Goal: Task Accomplishment & Management: Complete application form

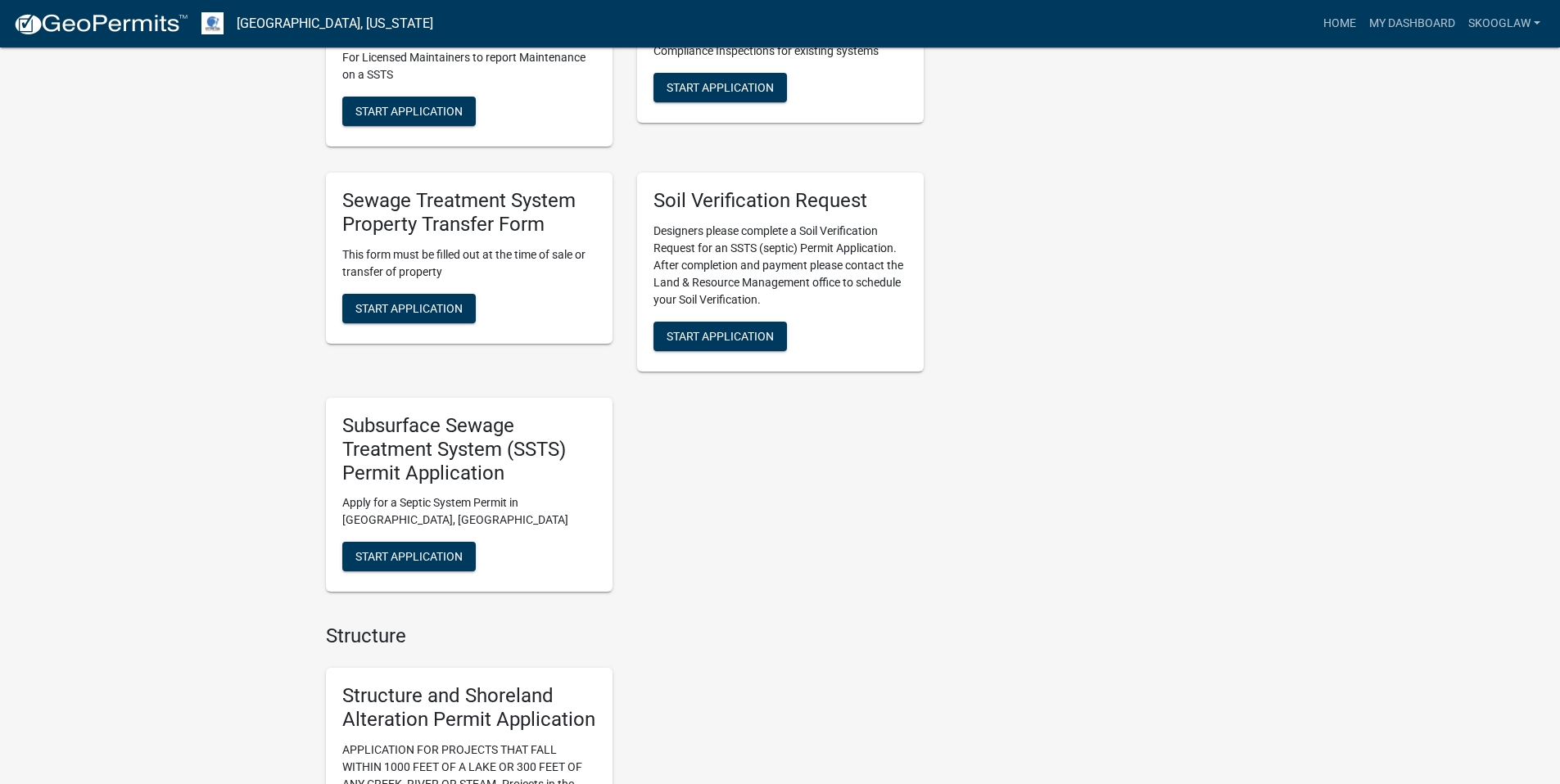
scroll to position [638, 0]
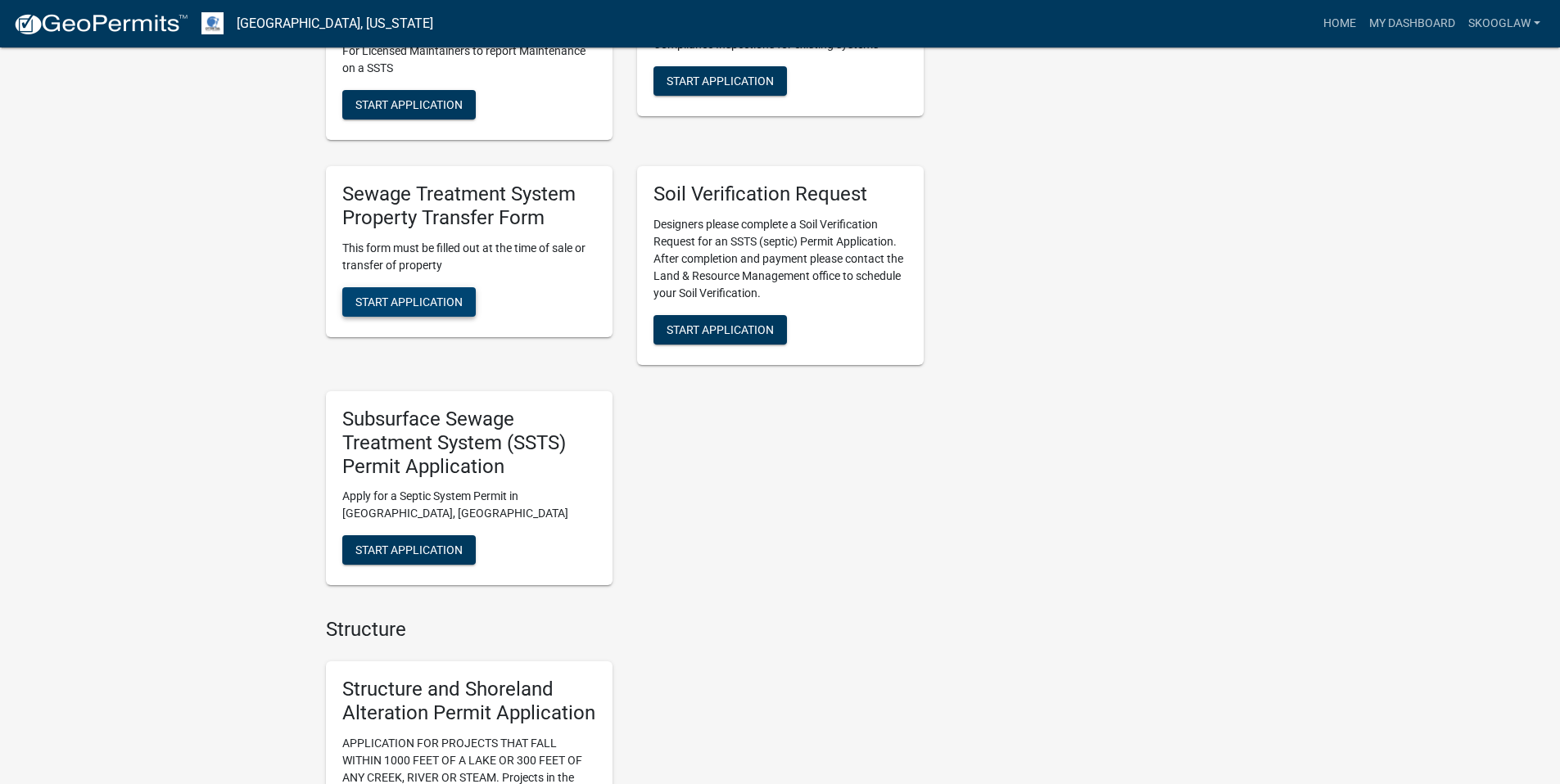
click at [431, 303] on span "Start Application" at bounding box center [408, 301] width 107 height 13
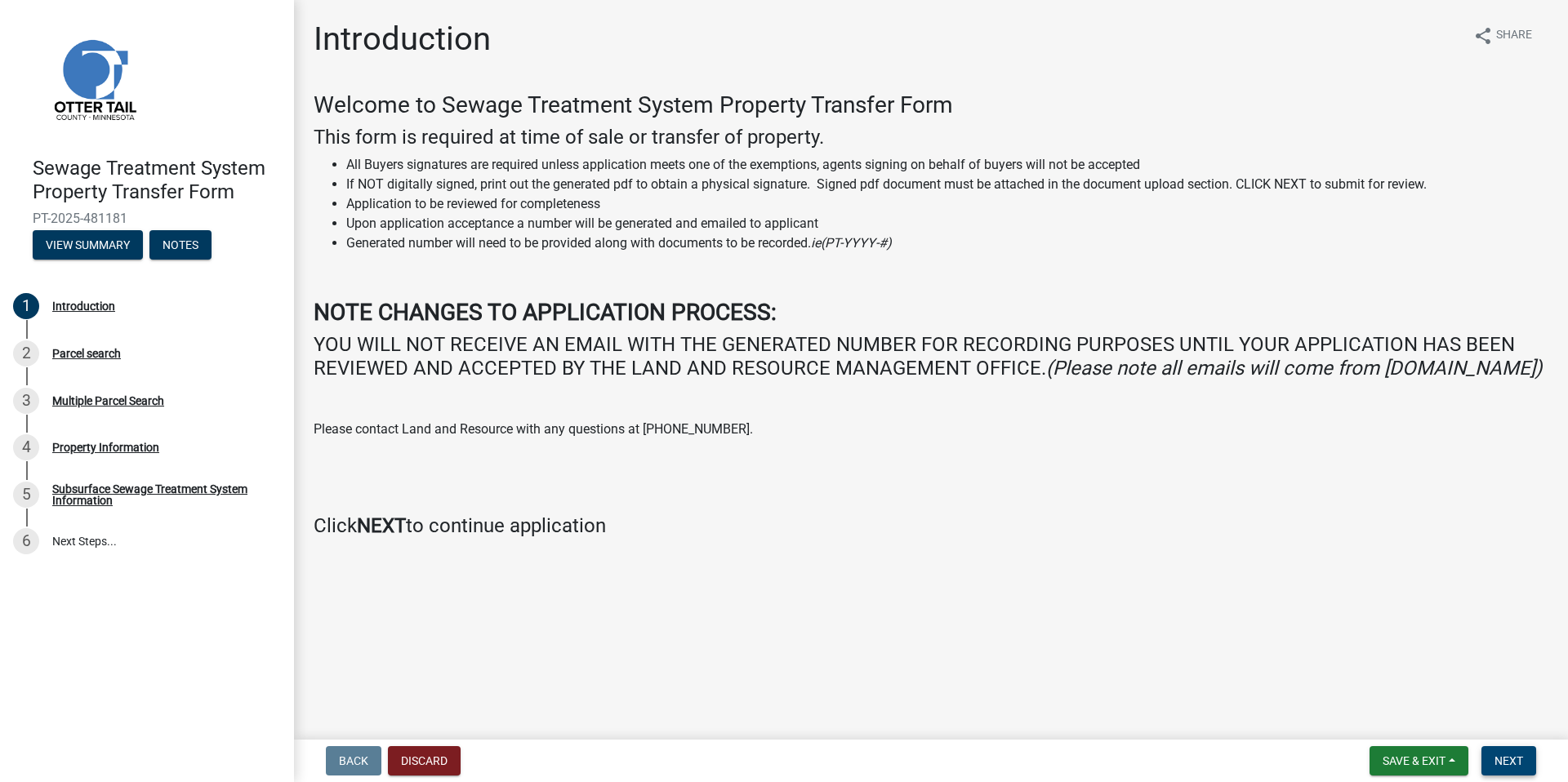
click at [1513, 760] on span "Next" at bounding box center [1509, 761] width 29 height 13
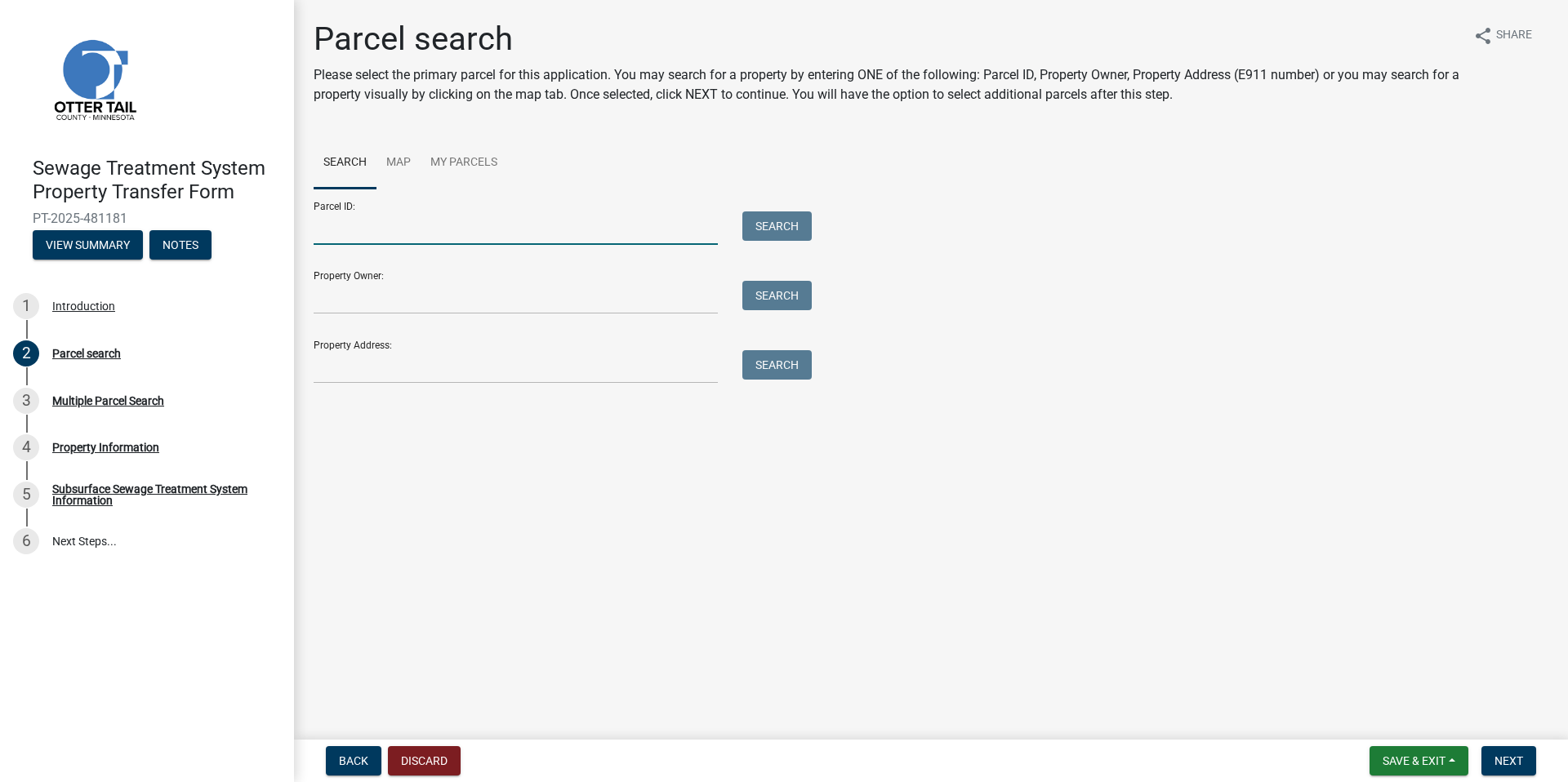
click at [456, 235] on input "Parcel ID:" at bounding box center [515, 227] width 404 height 34
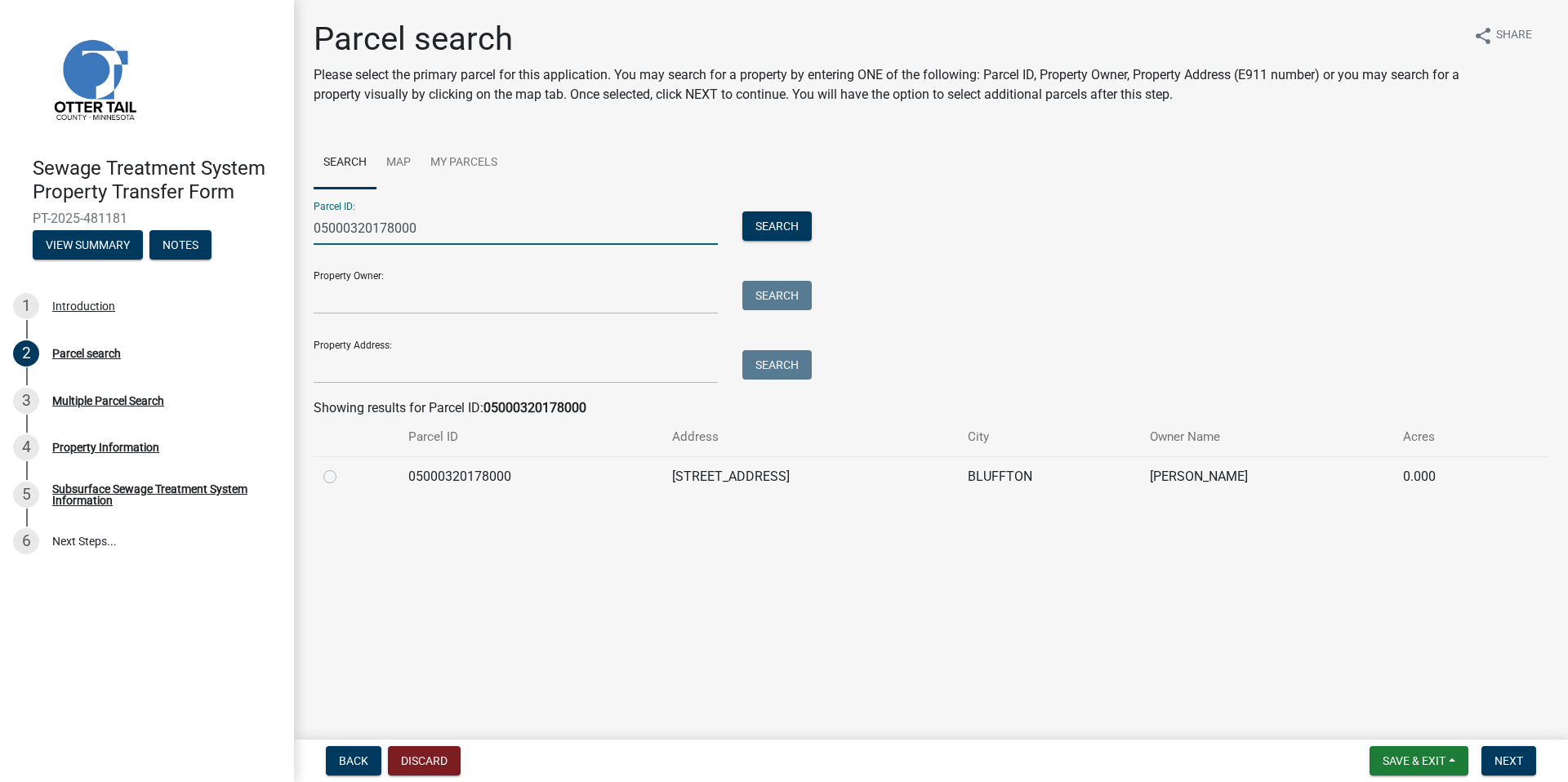
type input "05000320178000"
click at [321, 473] on td at bounding box center [356, 477] width 84 height 40
click at [343, 467] on label at bounding box center [343, 467] width 0 height 0
click at [343, 475] on input "radio" at bounding box center [347, 472] width 11 height 11
radio input "true"
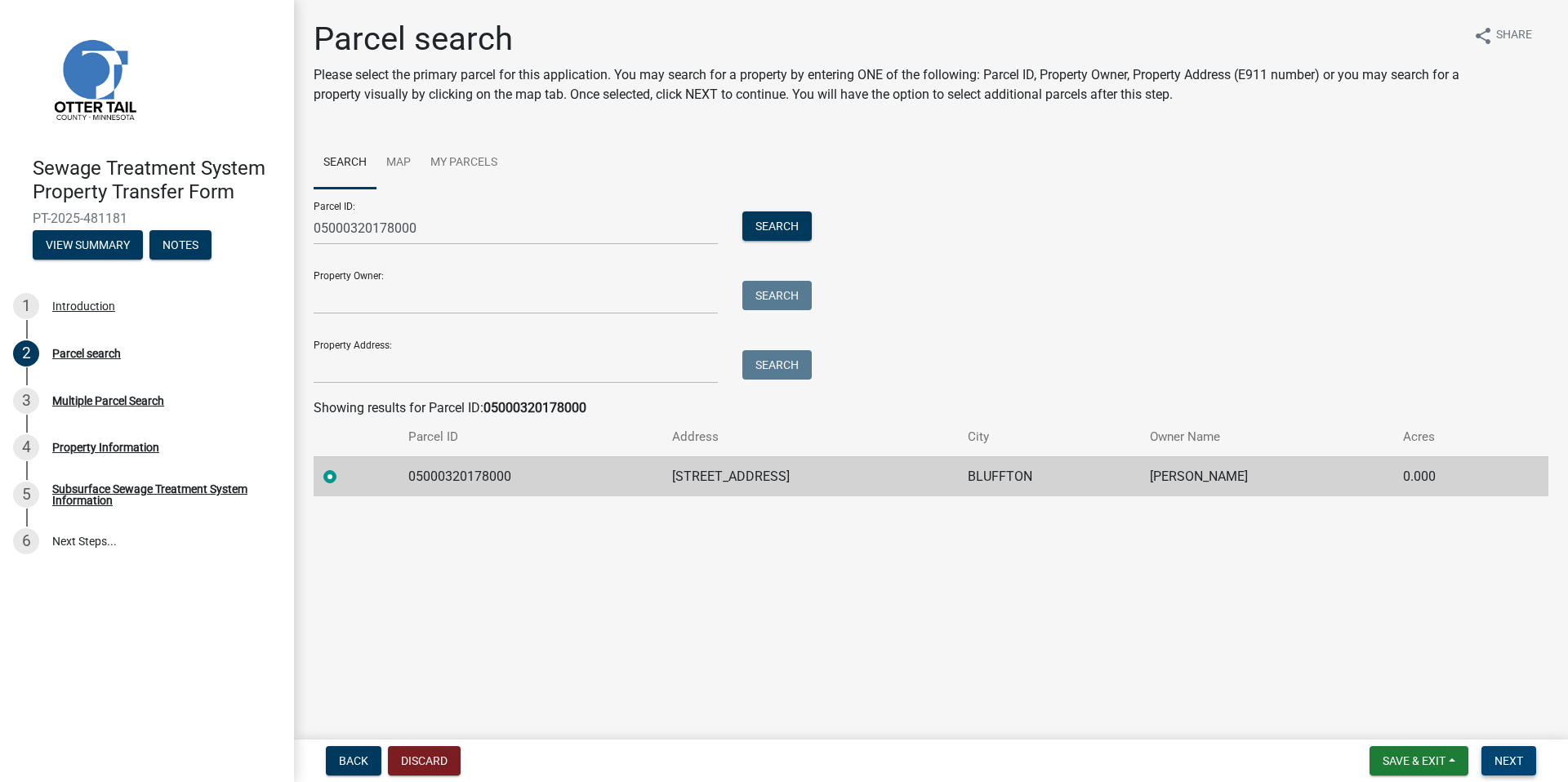
click at [1531, 756] on button "Next" at bounding box center [1508, 761] width 55 height 30
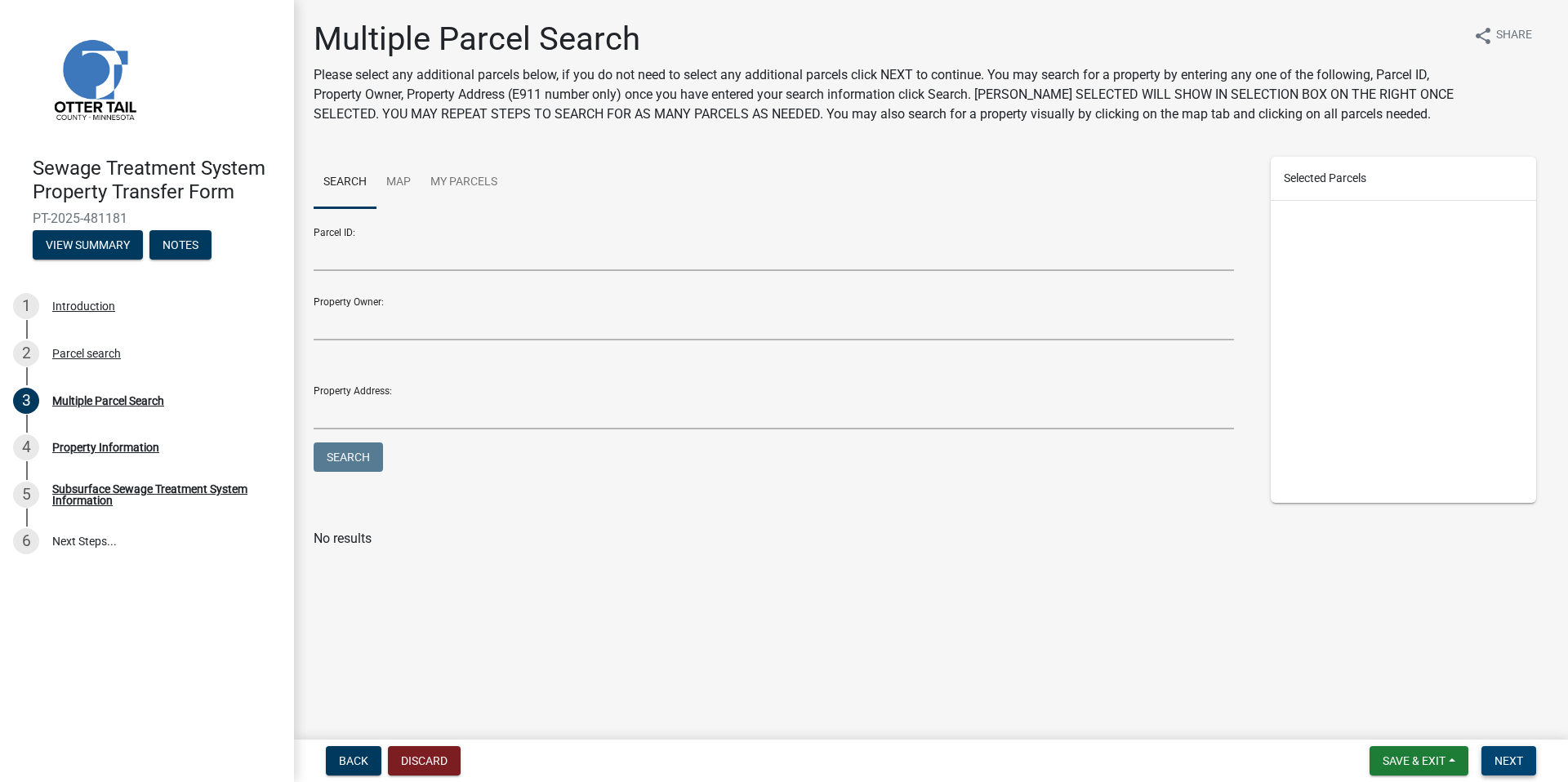
click at [1504, 756] on span "Next" at bounding box center [1509, 761] width 29 height 13
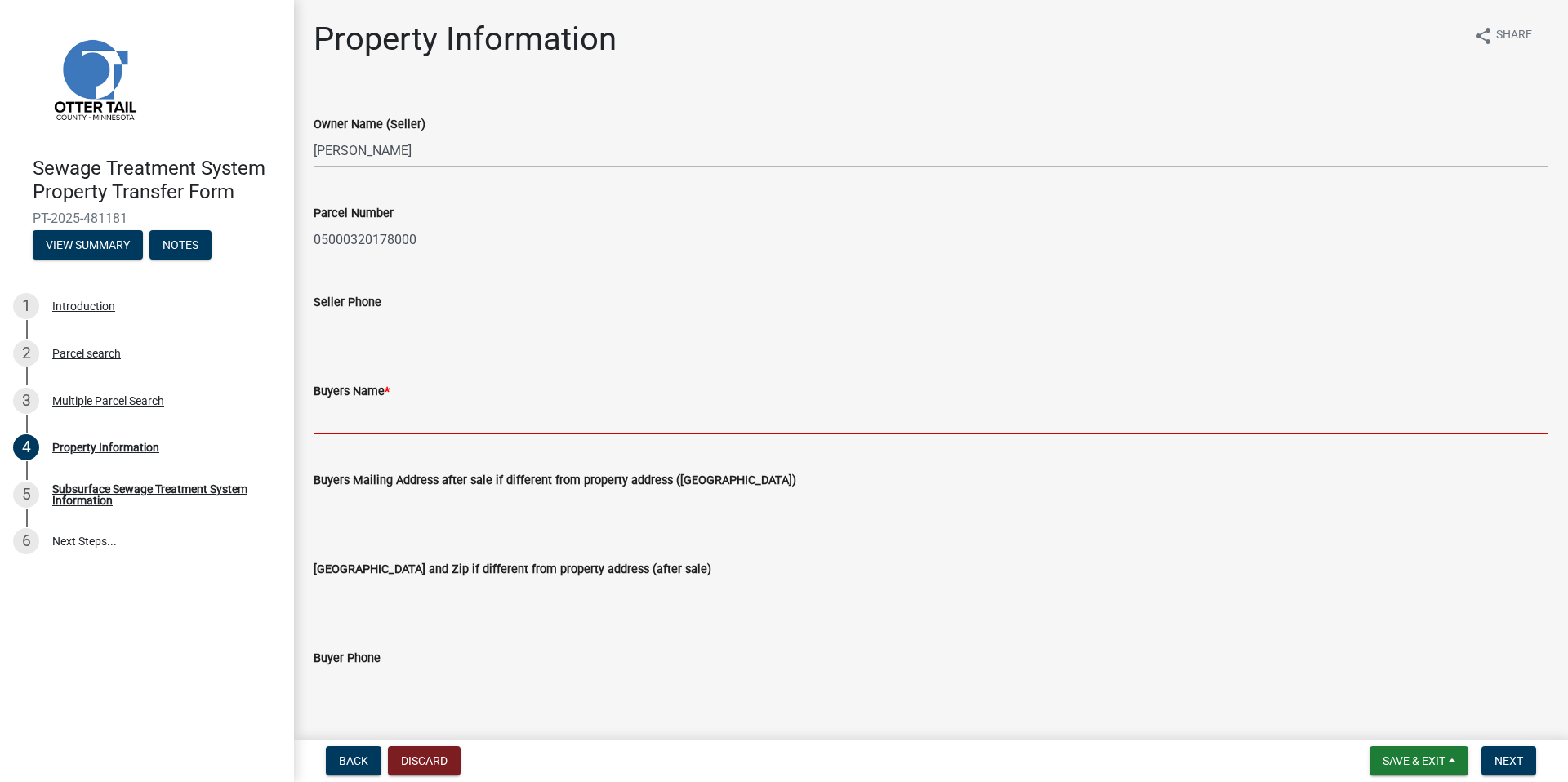
click at [371, 419] on input "Buyers Name *" at bounding box center [931, 417] width 1234 height 34
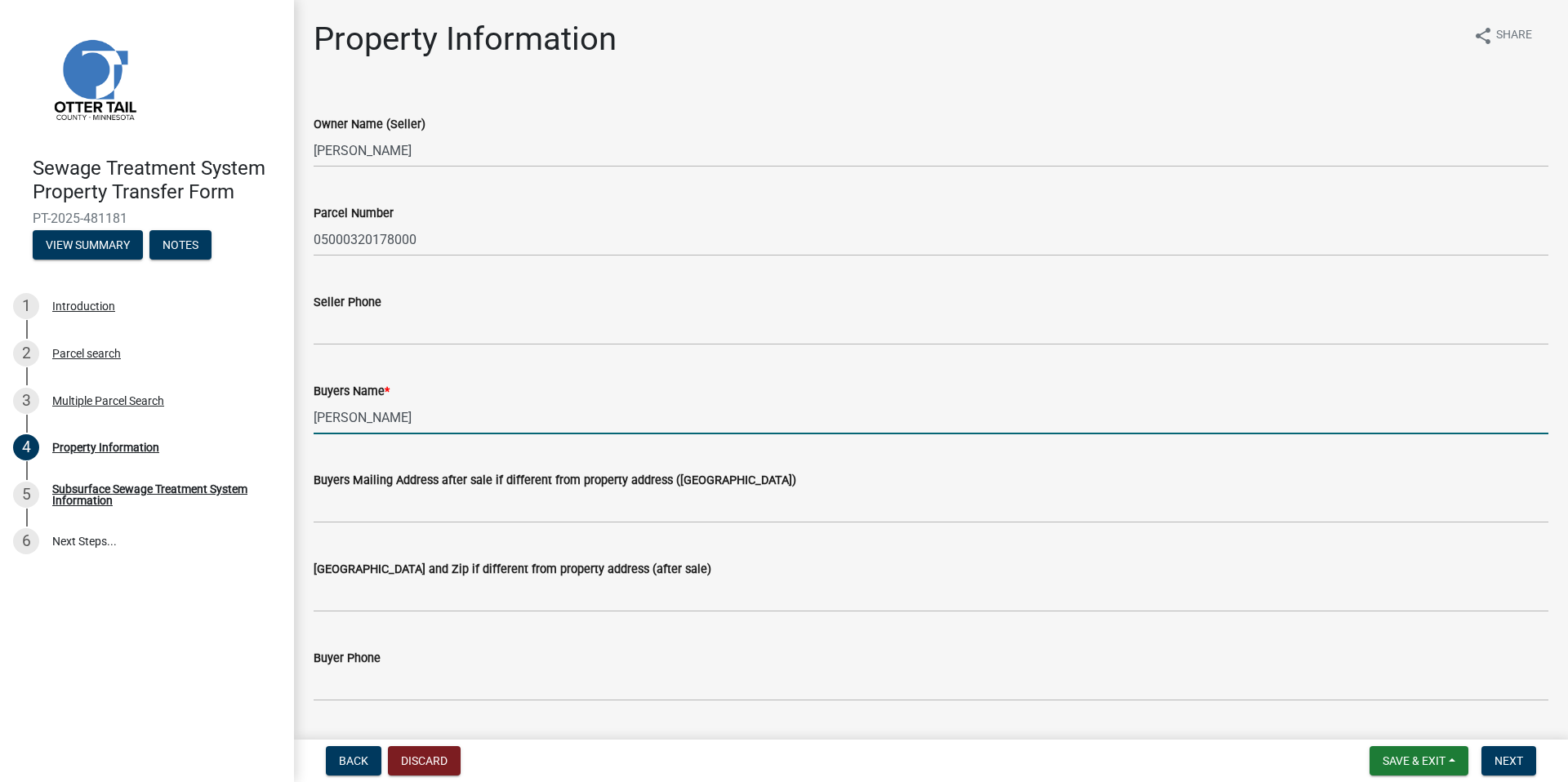
type input "[PERSON_NAME]"
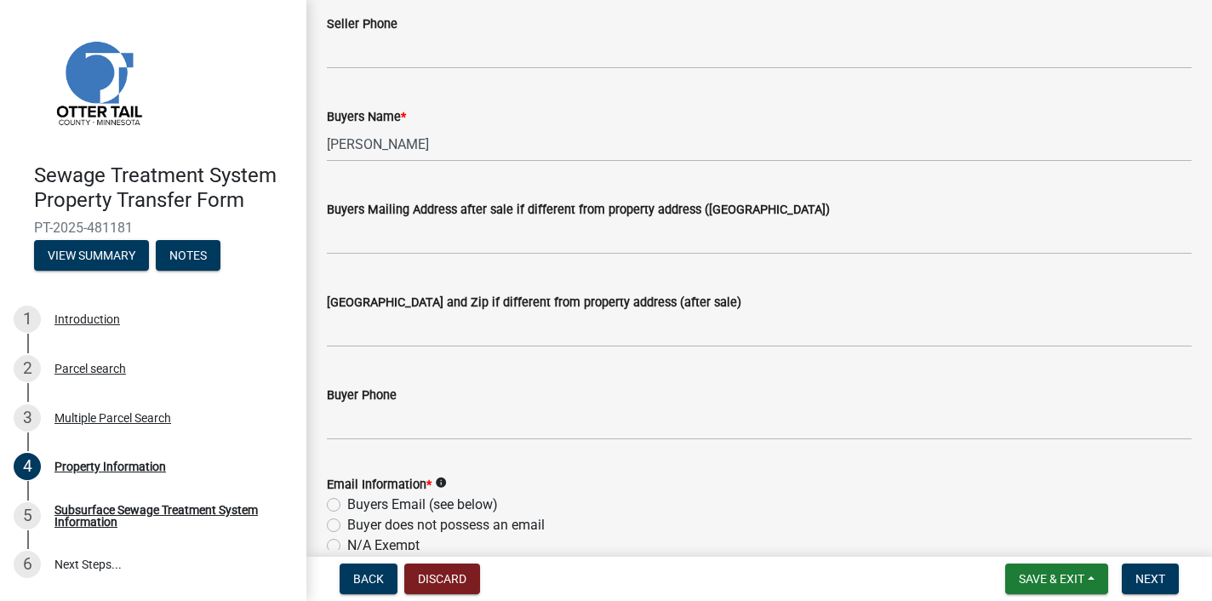
scroll to position [302, 0]
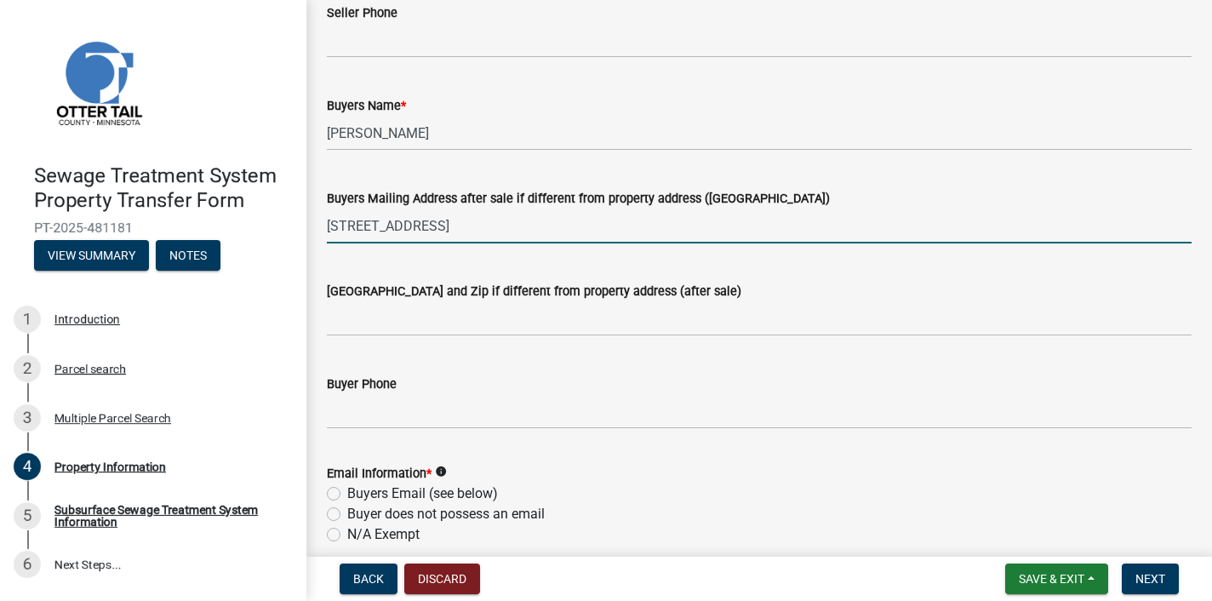
type input "[STREET_ADDRESS]"
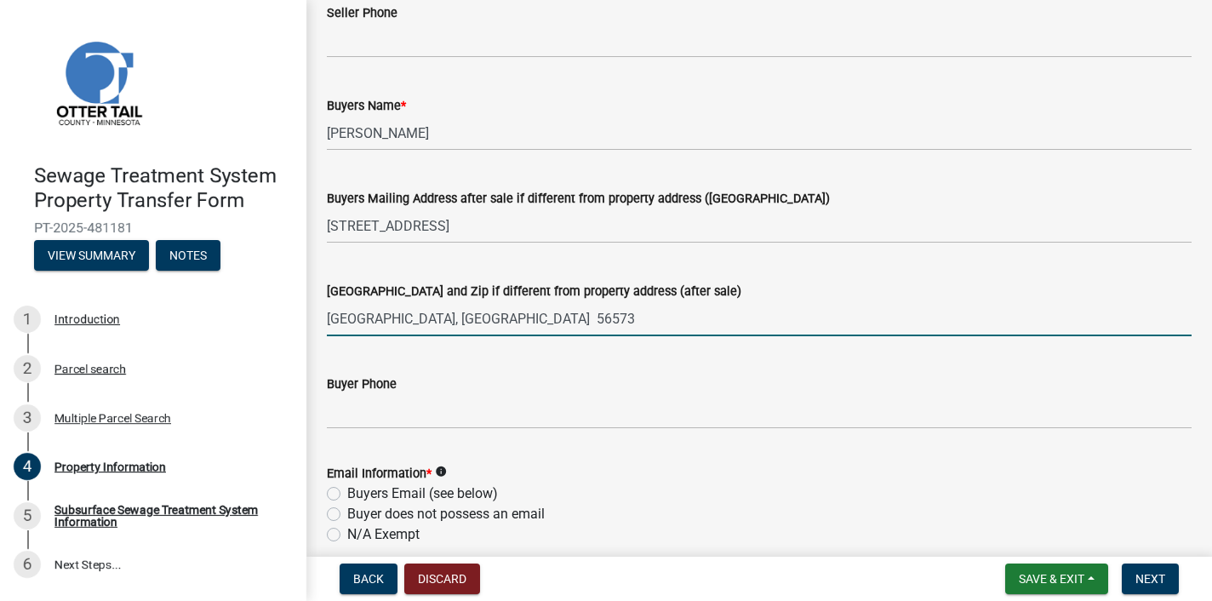
type input "[GEOGRAPHIC_DATA], [GEOGRAPHIC_DATA] 56573"
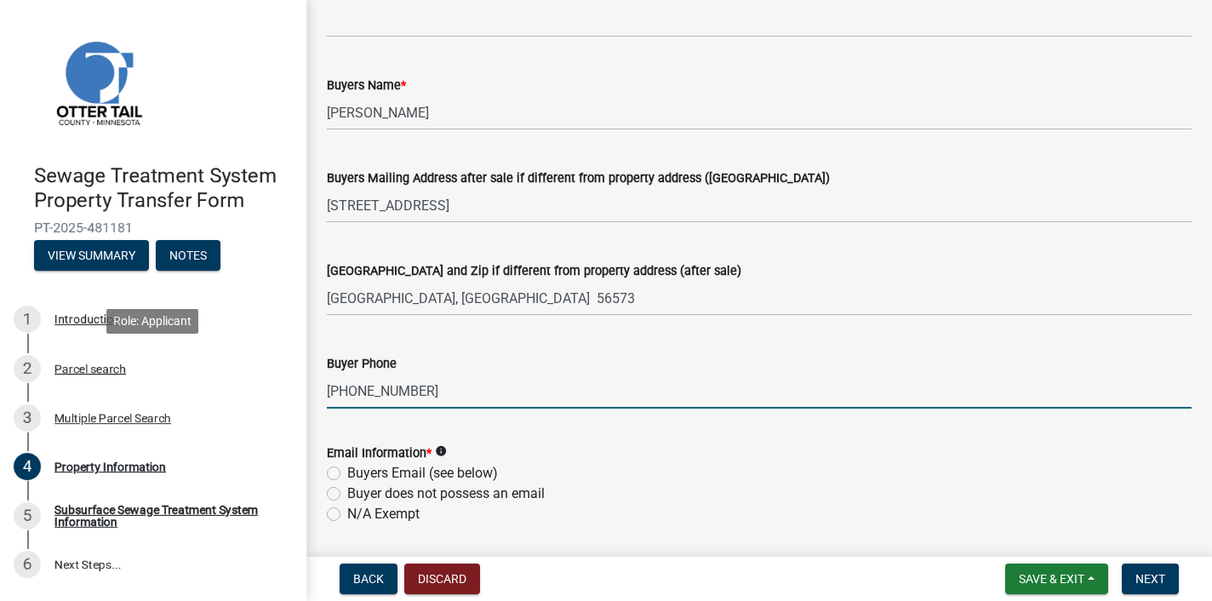
scroll to position [384, 0]
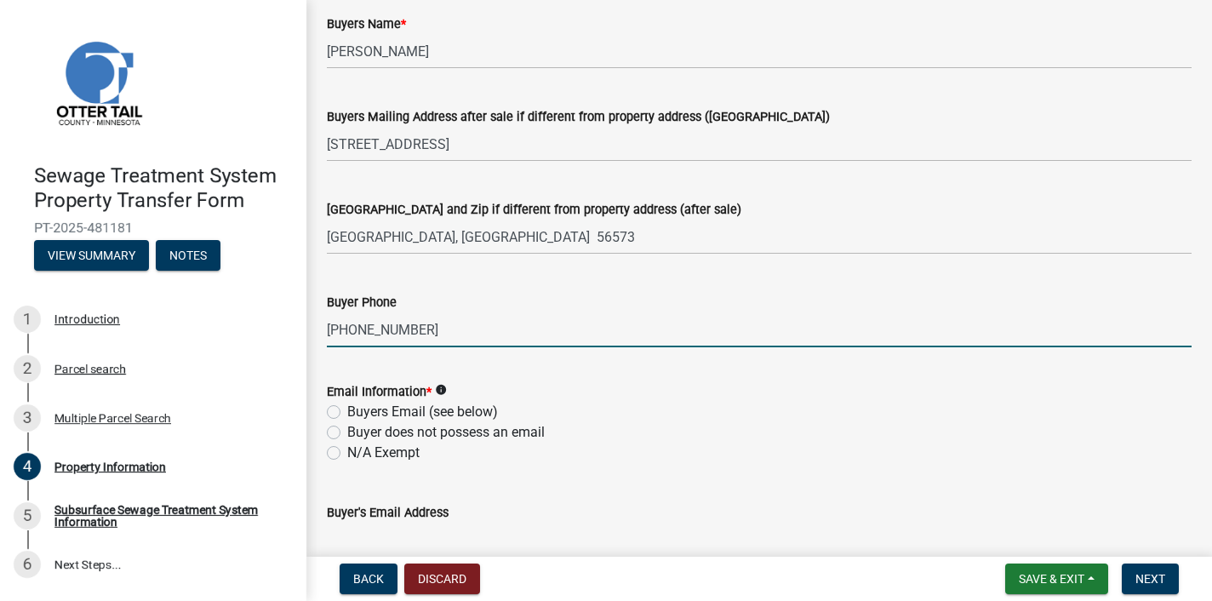
type input "[PHONE_NUMBER]"
click at [347, 412] on label "Buyers Email (see below)" at bounding box center [422, 412] width 151 height 20
click at [347, 412] on input "Buyers Email (see below)" at bounding box center [352, 407] width 11 height 11
radio input "true"
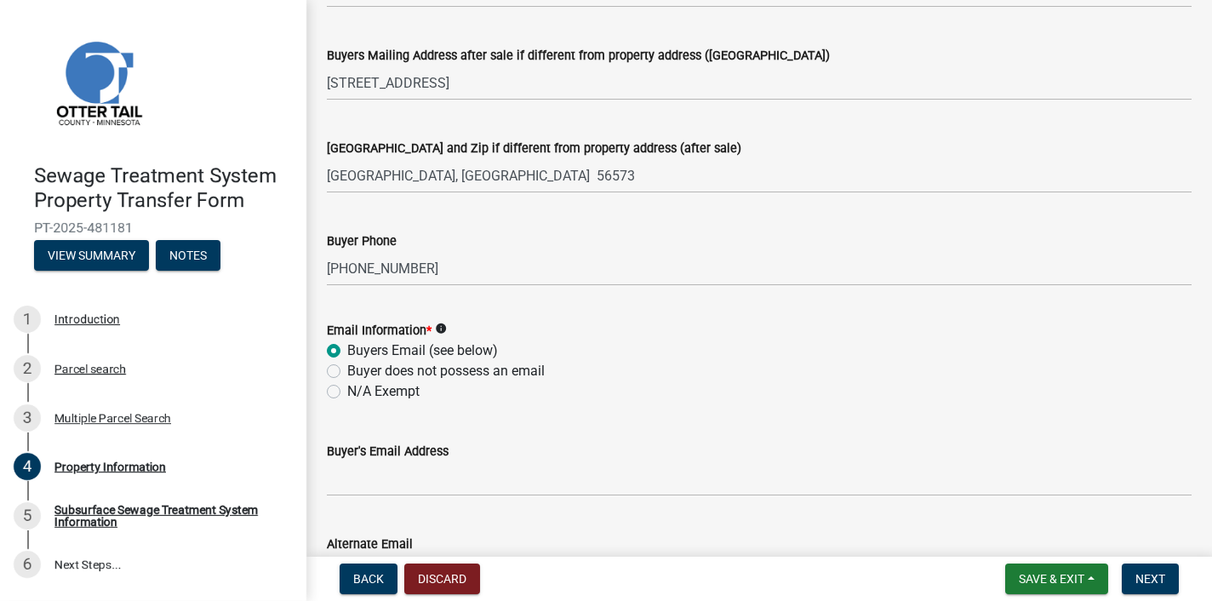
scroll to position [590, 0]
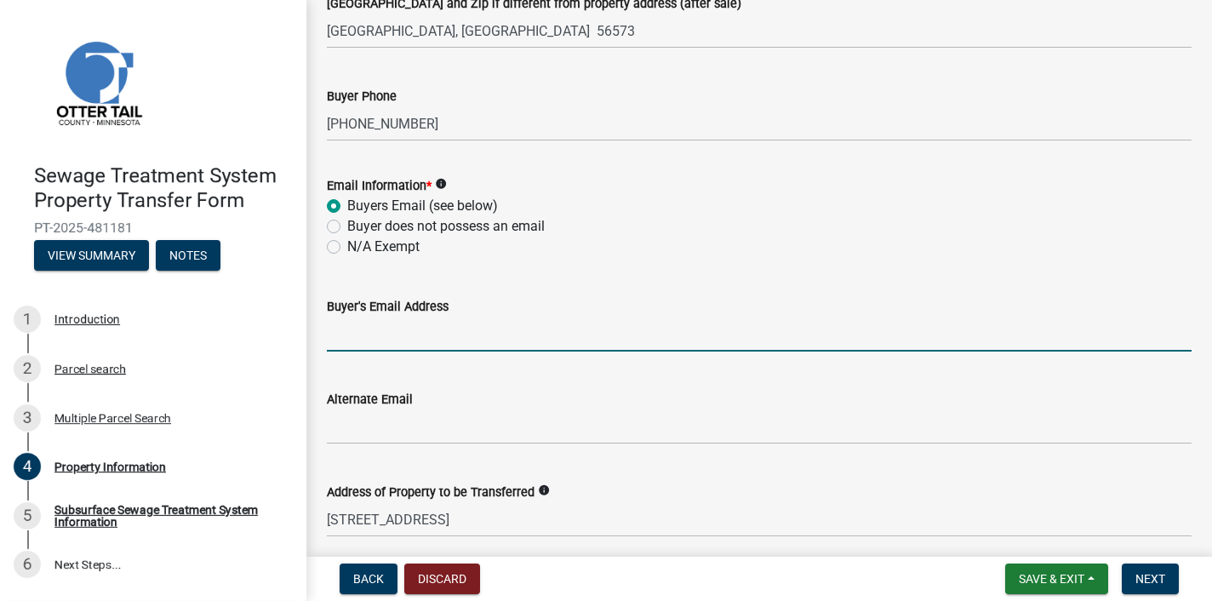
click at [395, 340] on input "Buyer's Email Address" at bounding box center [759, 333] width 864 height 35
type input "[EMAIL_ADDRESS][DOMAIN_NAME]"
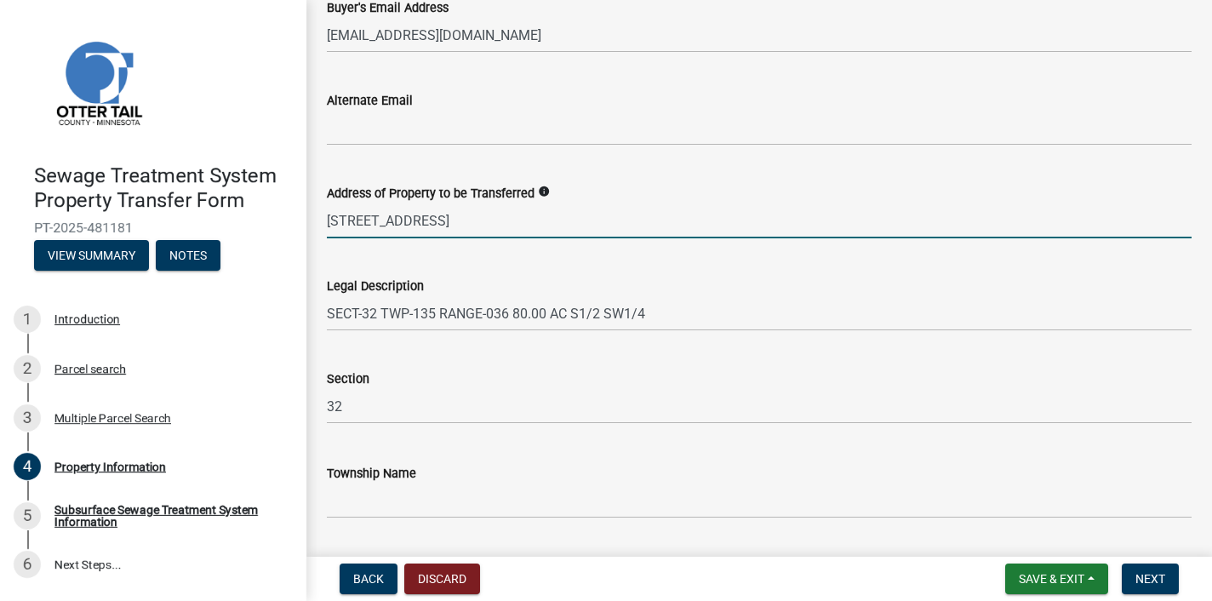
scroll to position [937, 0]
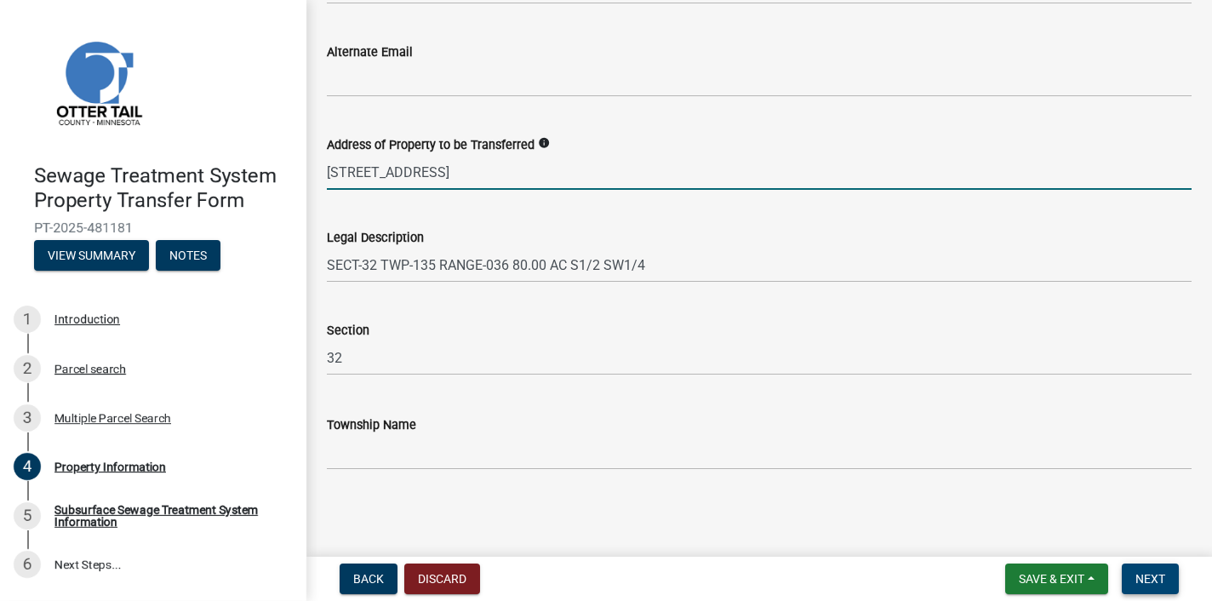
click at [1160, 580] on span "Next" at bounding box center [1150, 579] width 30 height 14
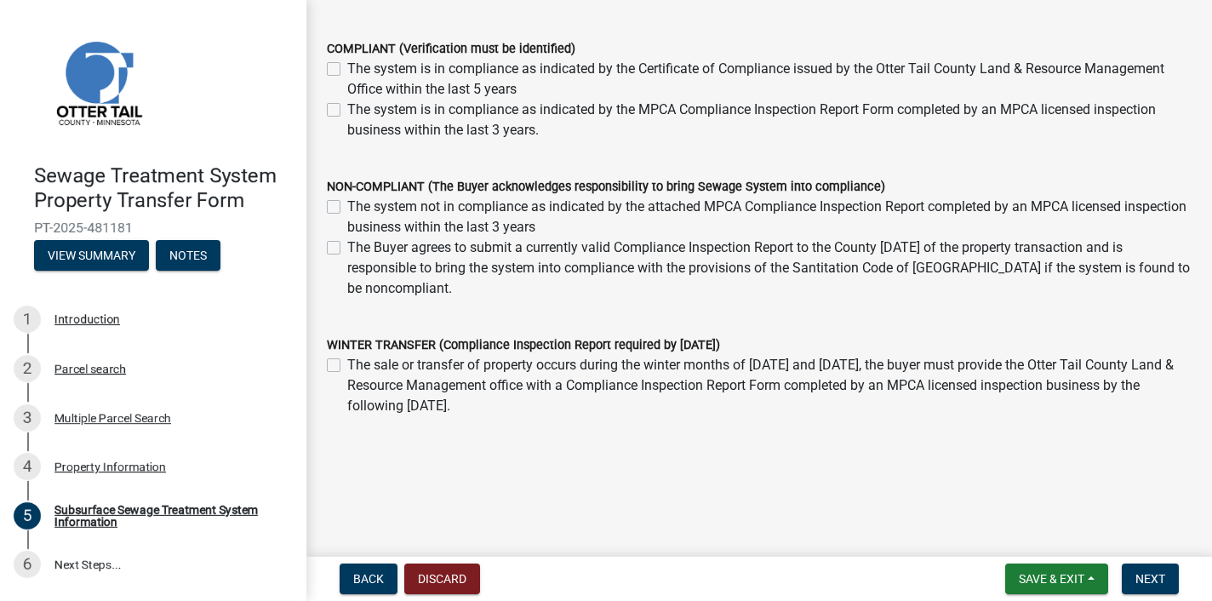
scroll to position [456, 0]
click at [347, 245] on label "The Buyer agrees to submit a currently valid Compliance Inspection Report to th…" at bounding box center [769, 268] width 844 height 61
click at [347, 245] on input "The Buyer agrees to submit a currently valid Compliance Inspection Report to th…" at bounding box center [352, 243] width 11 height 11
checkbox input "true"
checkbox input "false"
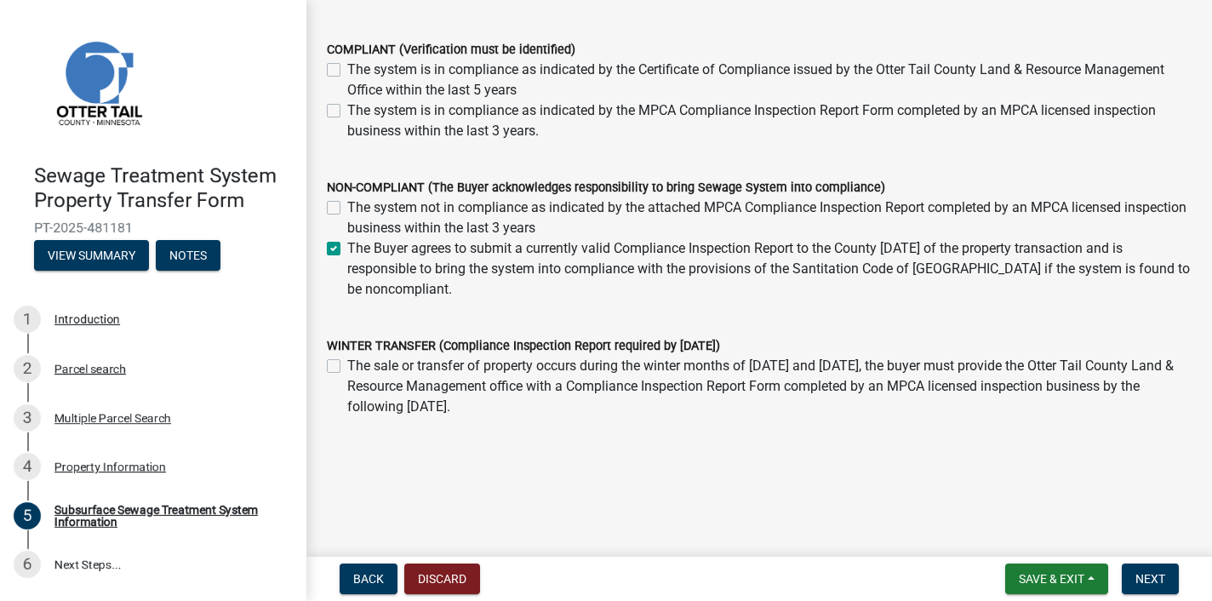
checkbox input "true"
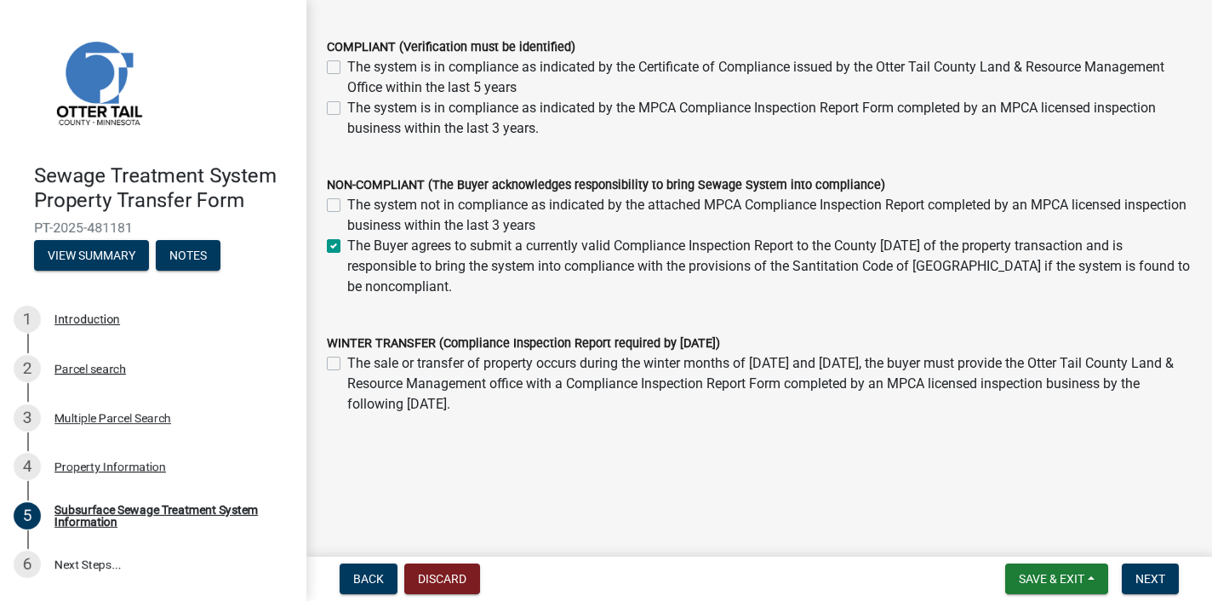
scroll to position [459, 0]
drag, startPoint x: 1162, startPoint y: 571, endPoint x: 1148, endPoint y: 571, distance: 14.5
click at [1162, 572] on span "Next" at bounding box center [1150, 579] width 30 height 14
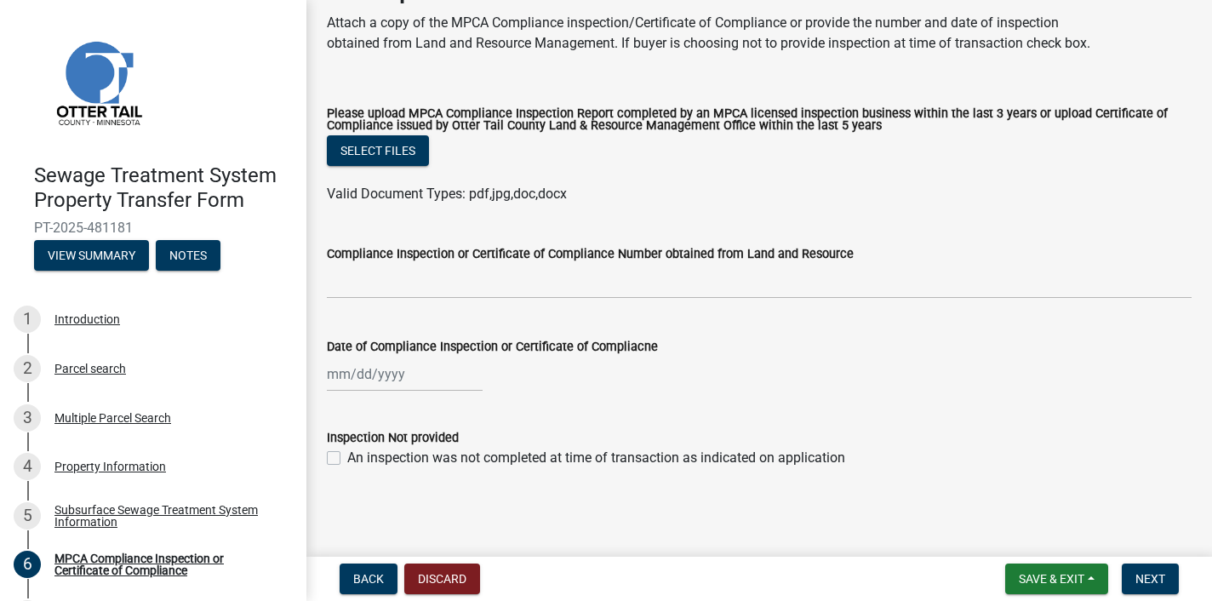
scroll to position [110, 0]
click at [347, 465] on label "An inspection was not completed at time of transaction as indicated on applicat…" at bounding box center [596, 458] width 498 height 20
click at [347, 459] on input "An inspection was not completed at time of transaction as indicated on applicat…" at bounding box center [352, 453] width 11 height 11
checkbox input "true"
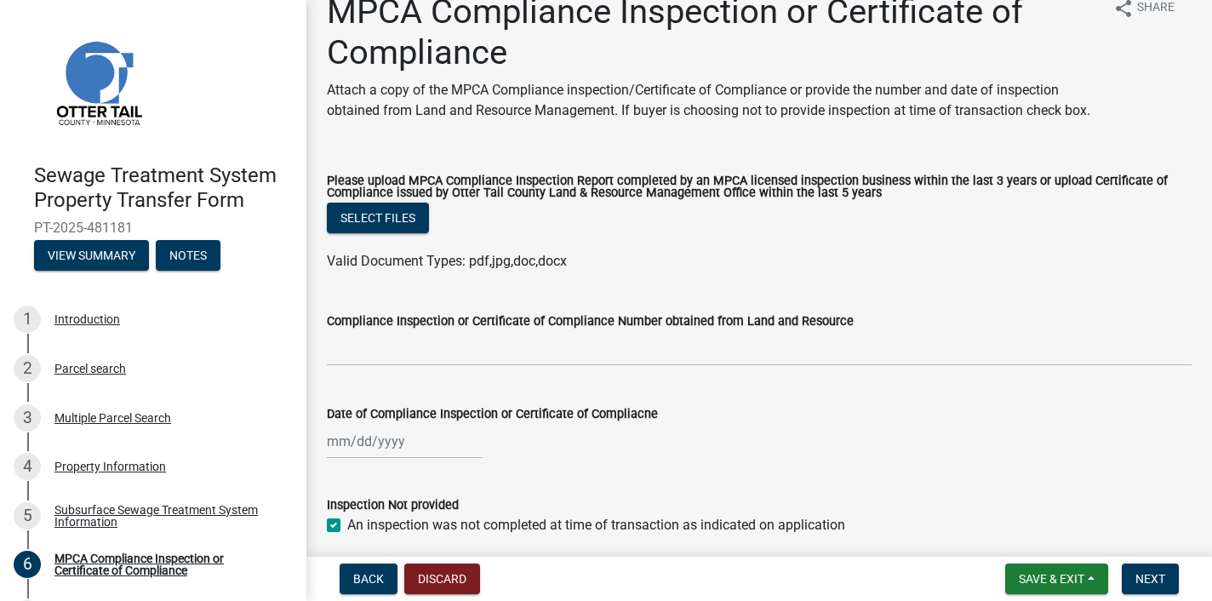
scroll to position [117, 0]
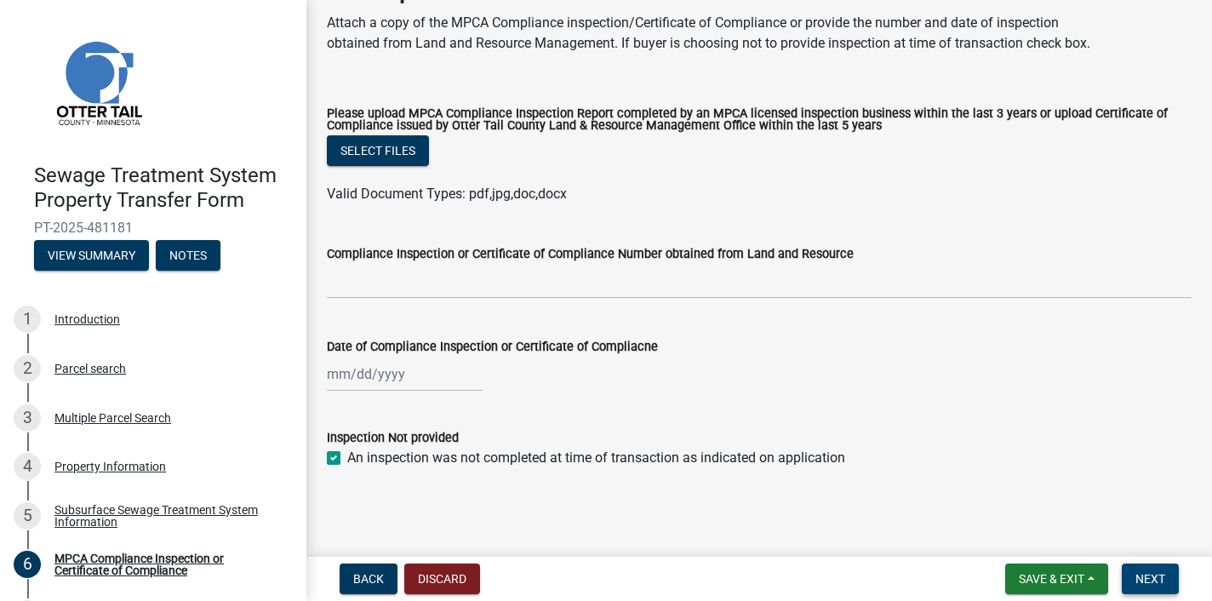
click at [1149, 573] on span "Next" at bounding box center [1150, 579] width 30 height 14
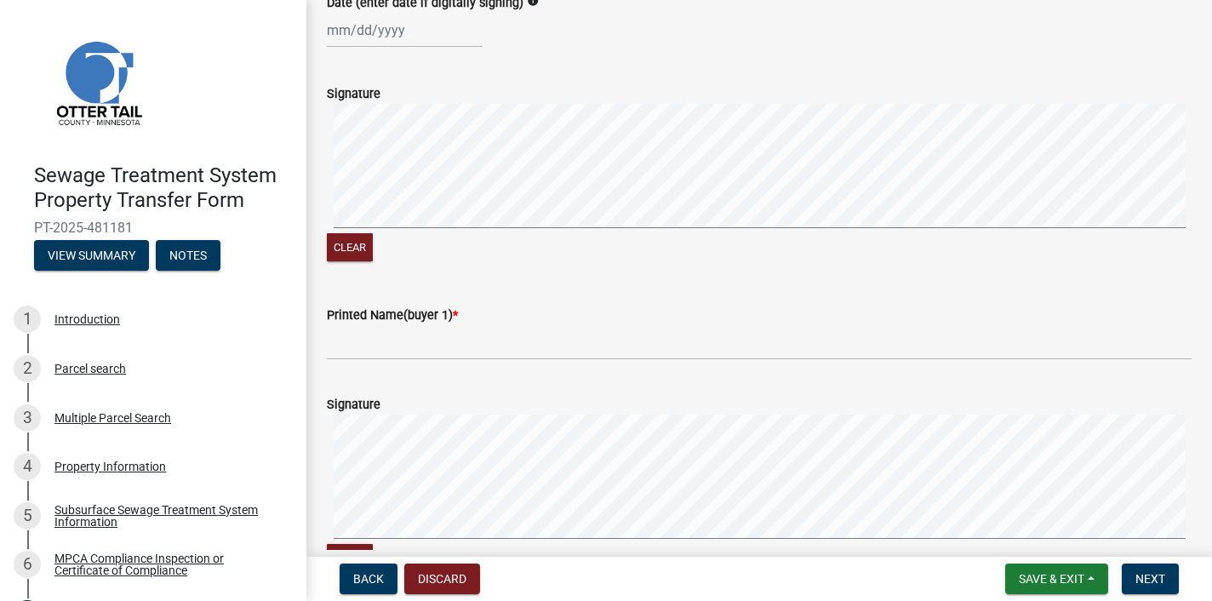
scroll to position [425, 0]
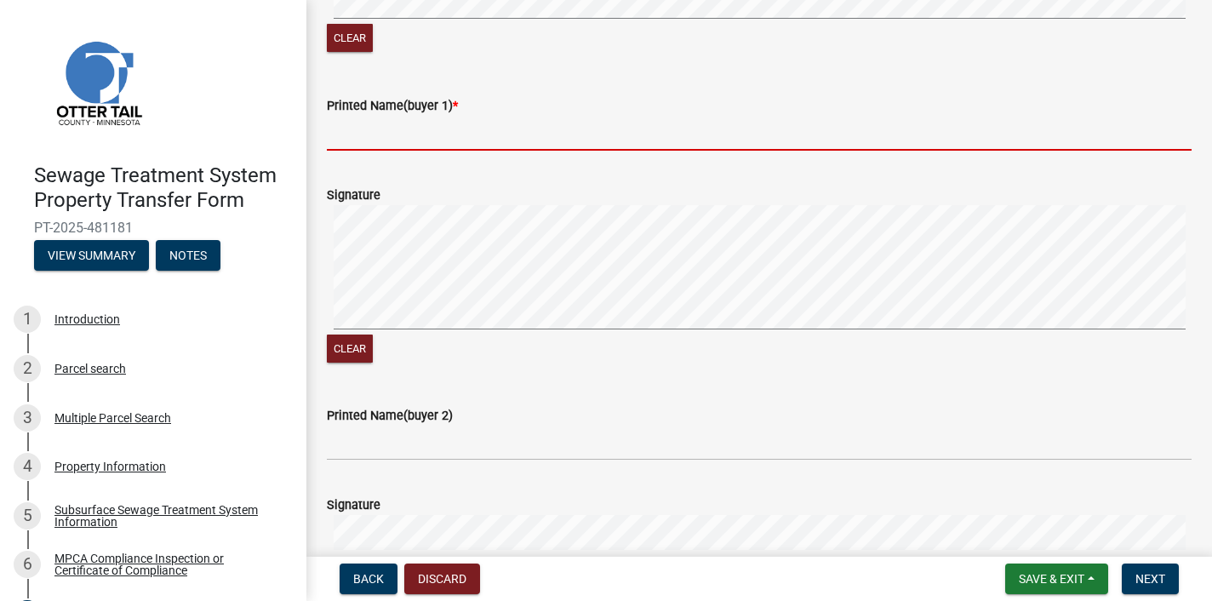
click at [413, 135] on input "Printed Name(buyer 1) *" at bounding box center [759, 133] width 864 height 35
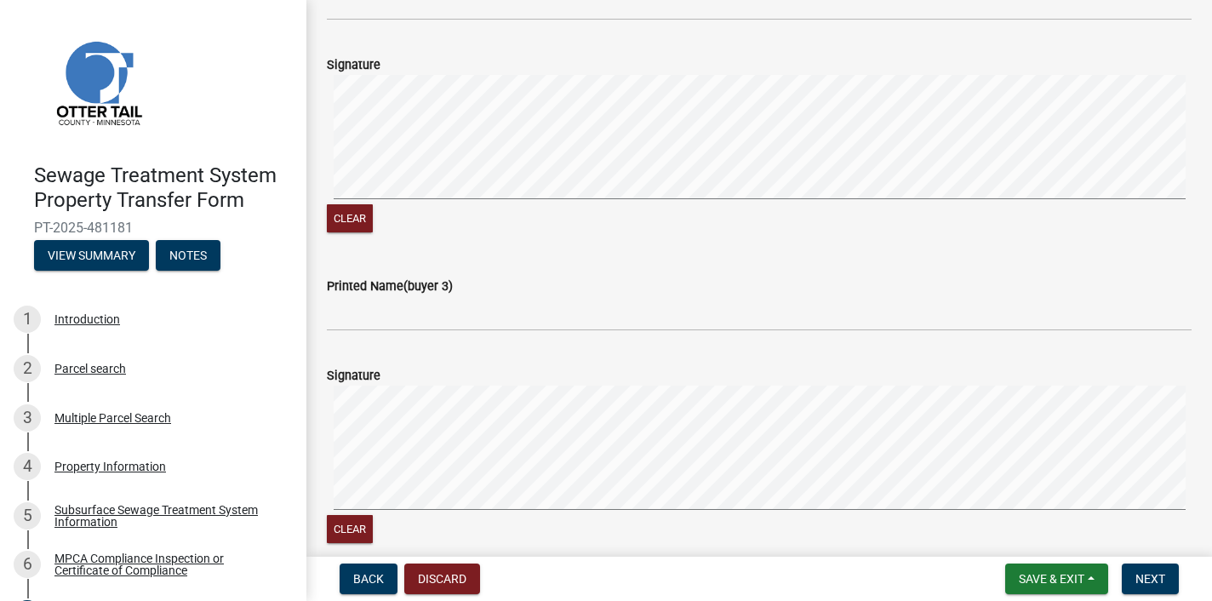
scroll to position [1229, 0]
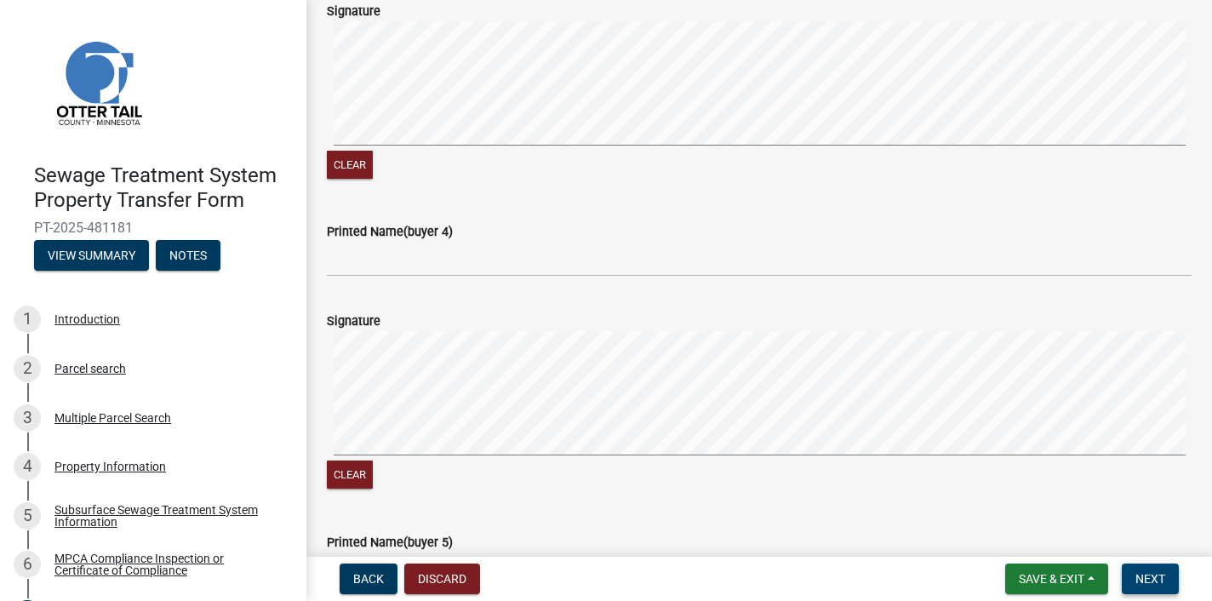
type input "[PERSON_NAME]"
click at [1157, 577] on span "Next" at bounding box center [1150, 579] width 30 height 14
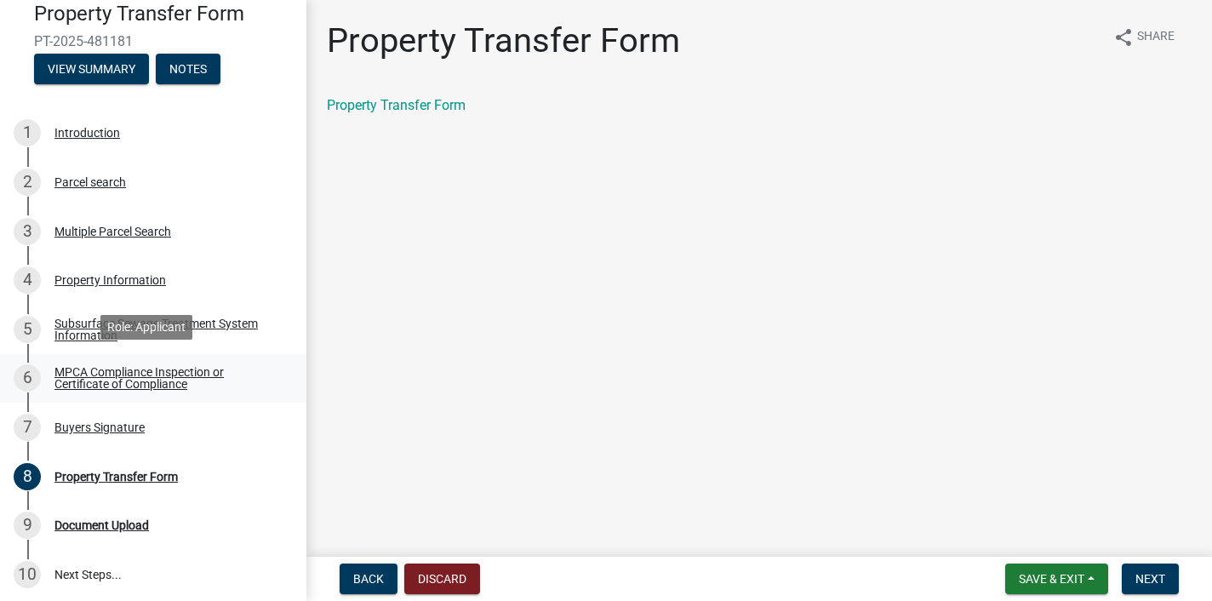
scroll to position [191, 0]
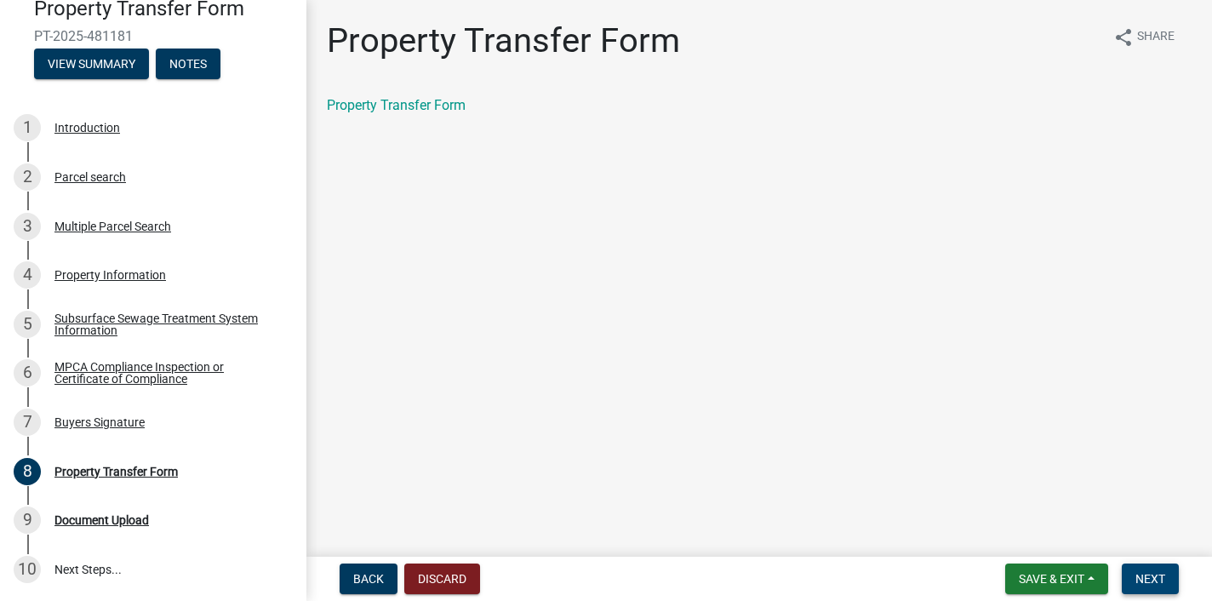
click at [1154, 584] on span "Next" at bounding box center [1150, 579] width 30 height 14
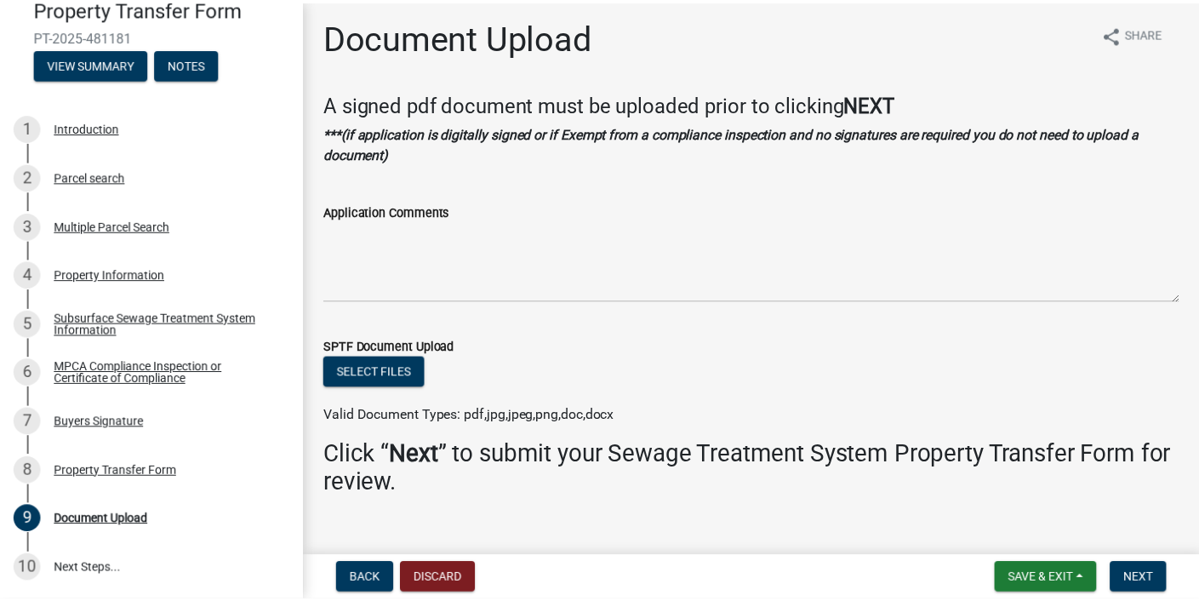
scroll to position [0, 0]
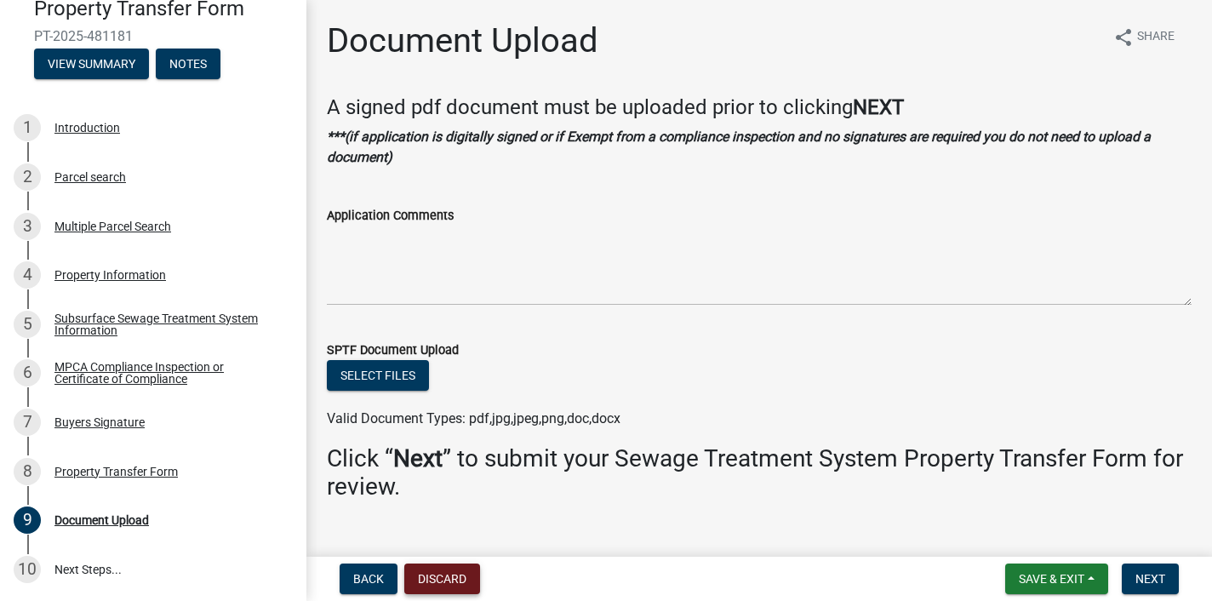
click at [442, 573] on button "Discard" at bounding box center [442, 578] width 76 height 31
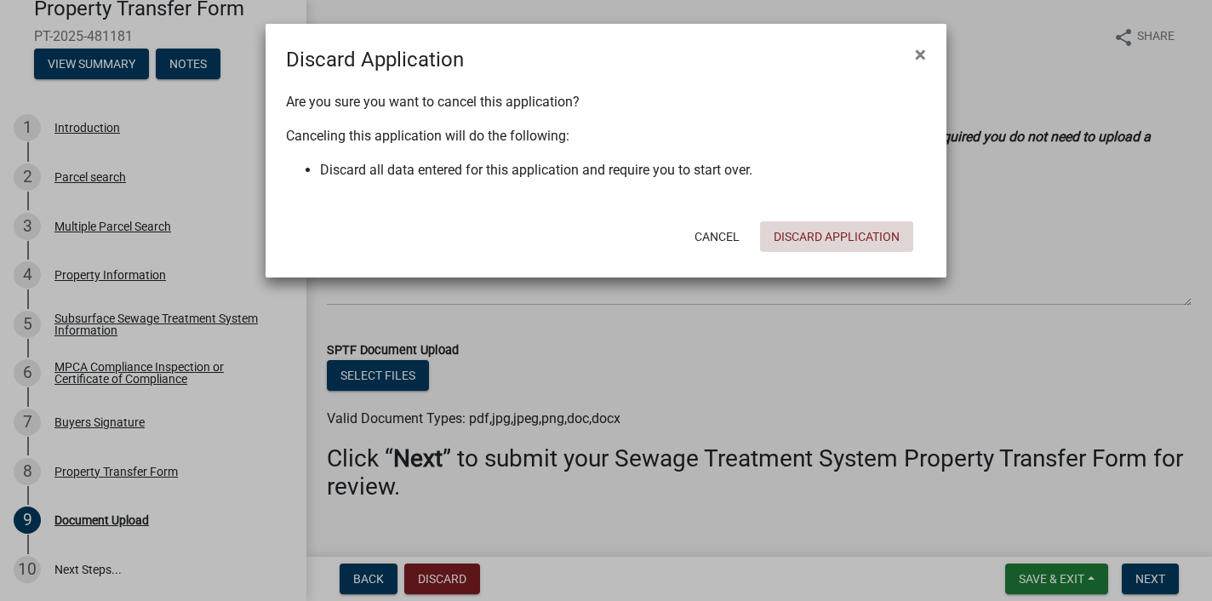
click at [848, 235] on button "Discard Application" at bounding box center [836, 236] width 153 height 31
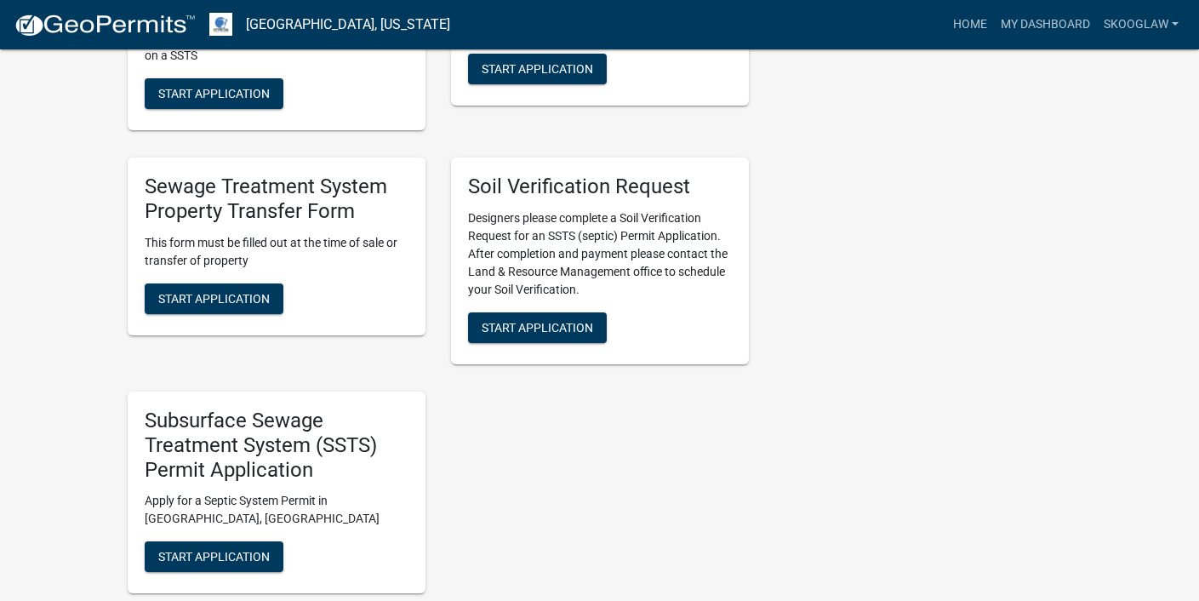
scroll to position [681, 0]
